Goal: Transaction & Acquisition: Purchase product/service

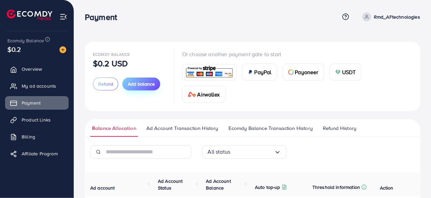
click at [155, 88] on button "Add balance" at bounding box center [141, 83] width 38 height 13
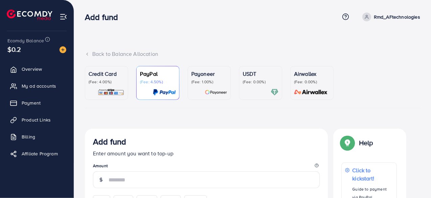
click at [105, 79] on p "(Fee: 4.00%)" at bounding box center [107, 81] width 36 height 5
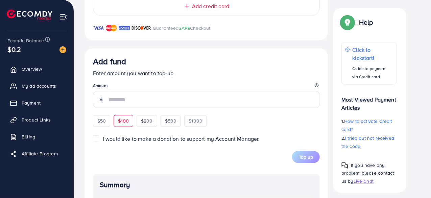
scroll to position [203, 0]
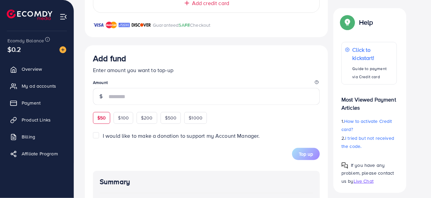
click at [103, 114] on span "$50" at bounding box center [101, 117] width 8 height 7
type input "**"
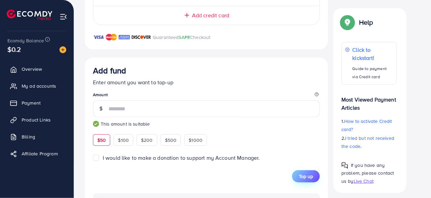
scroll to position [190, 0]
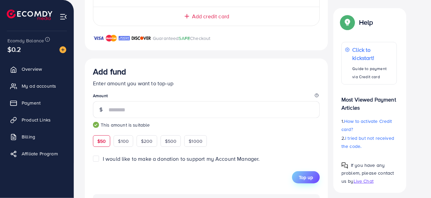
click at [310, 172] on button "Top up" at bounding box center [306, 177] width 28 height 12
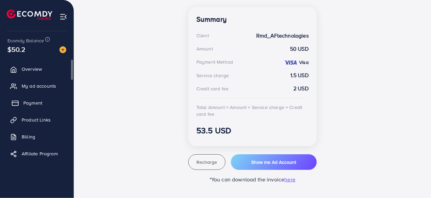
click at [48, 101] on link "Payment" at bounding box center [37, 103] width 64 height 14
